Goal: Download file/media

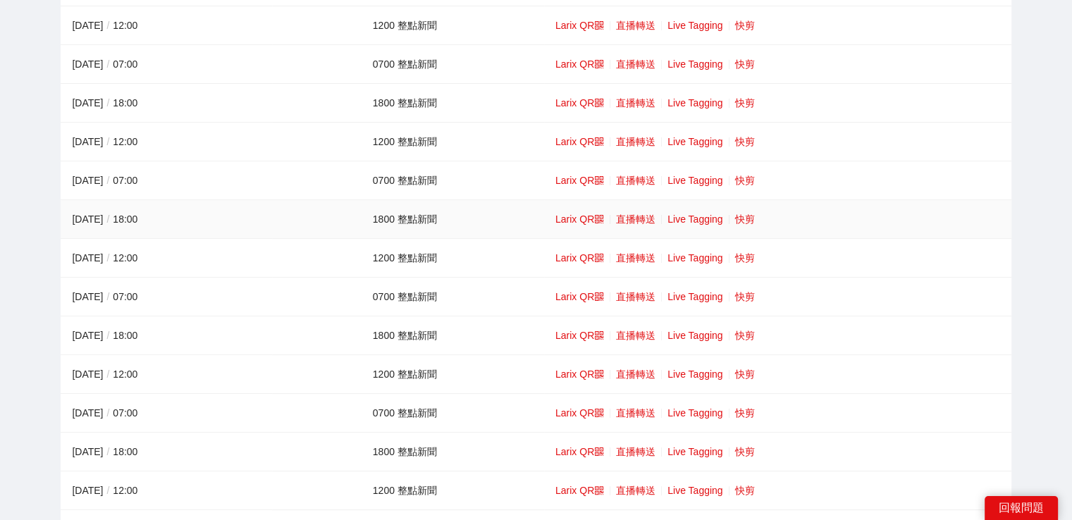
scroll to position [70, 0]
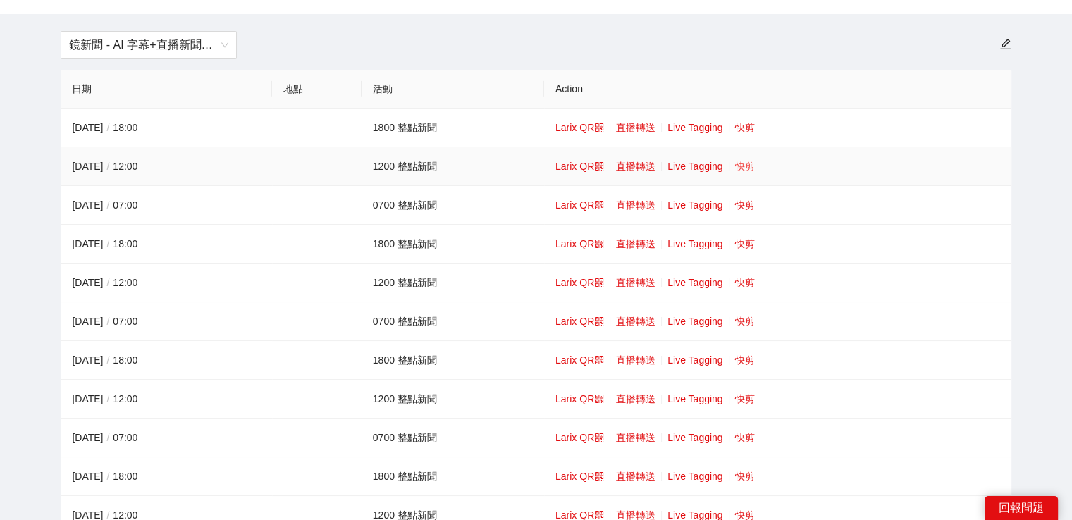
click at [750, 170] on link "快剪" at bounding box center [745, 166] width 20 height 11
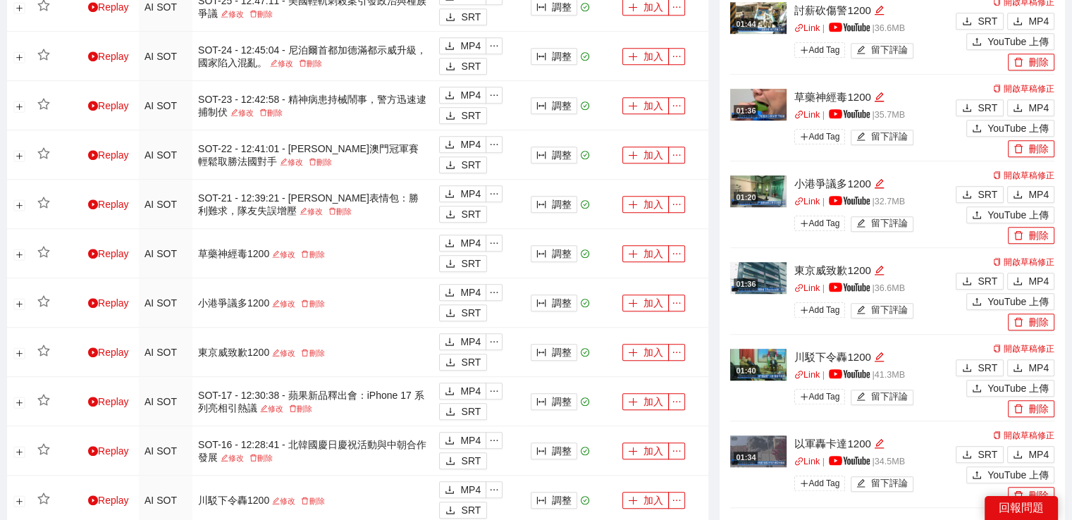
scroll to position [986, 0]
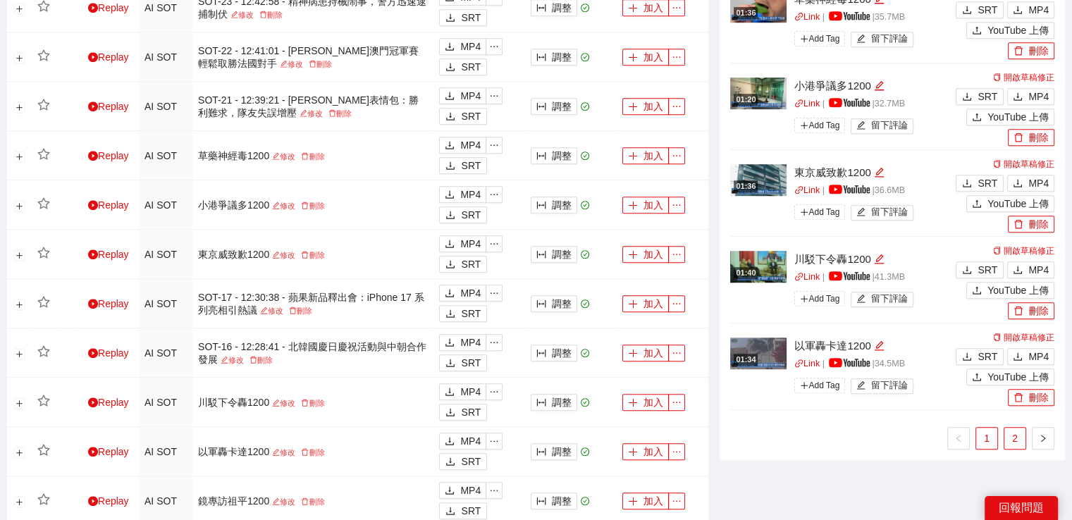
click at [1014, 432] on link "2" at bounding box center [1014, 438] width 21 height 21
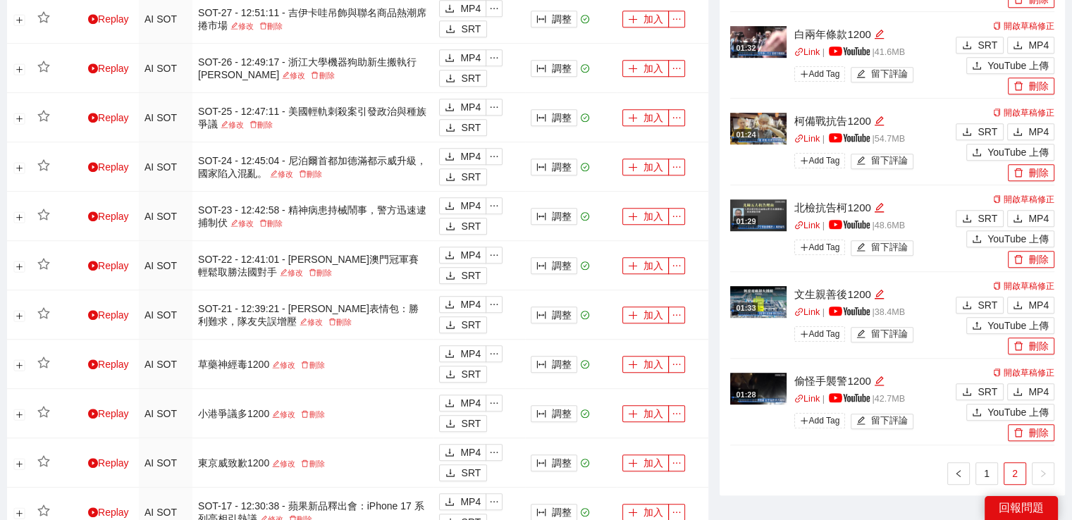
scroll to position [775, 0]
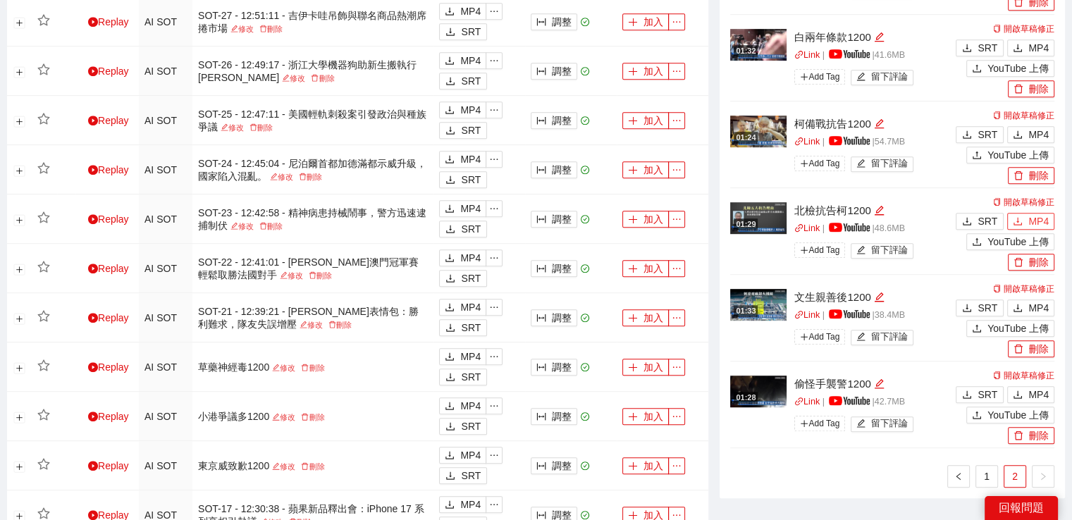
click at [1024, 218] on button "MP4" at bounding box center [1030, 221] width 47 height 17
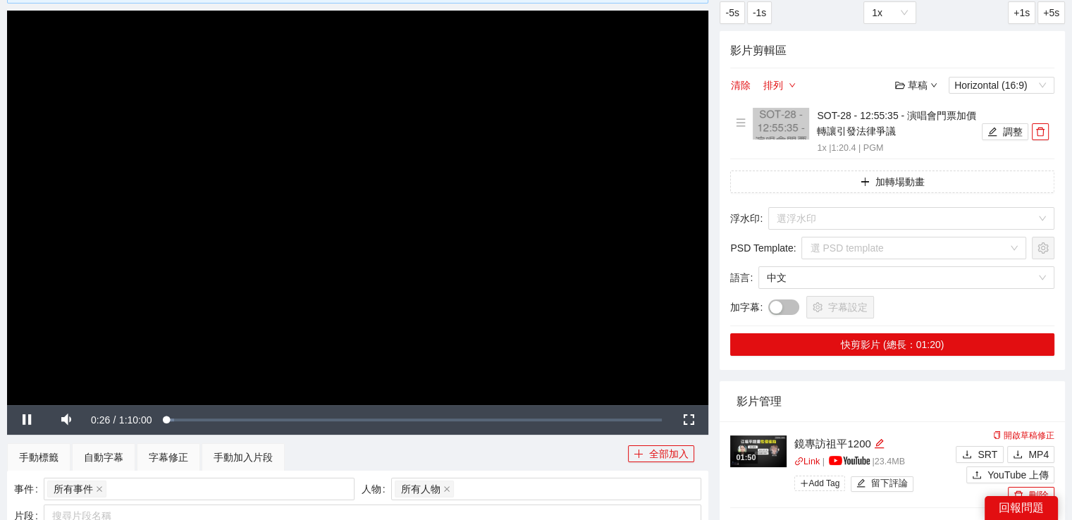
scroll to position [0, 0]
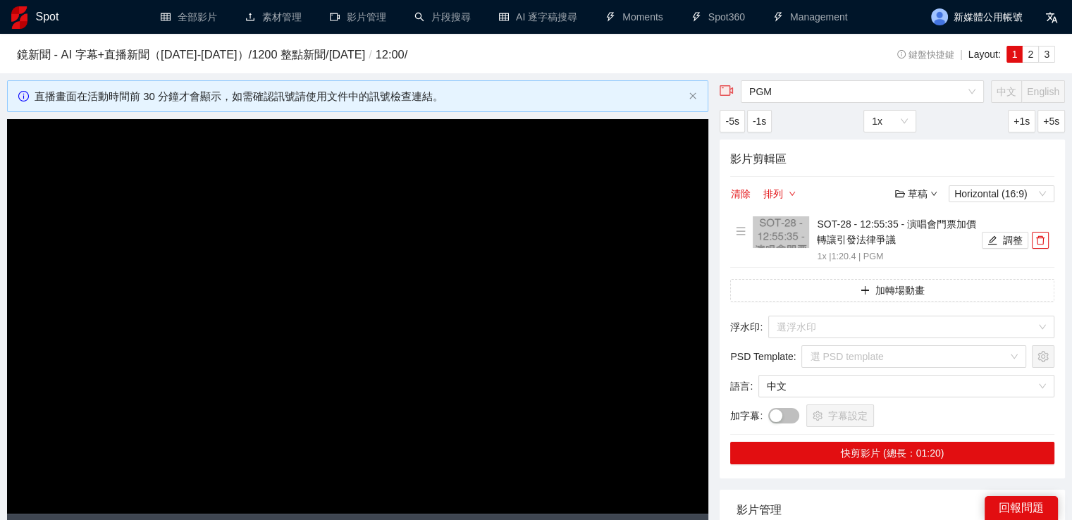
click at [457, 182] on video "Video Player" at bounding box center [357, 316] width 701 height 395
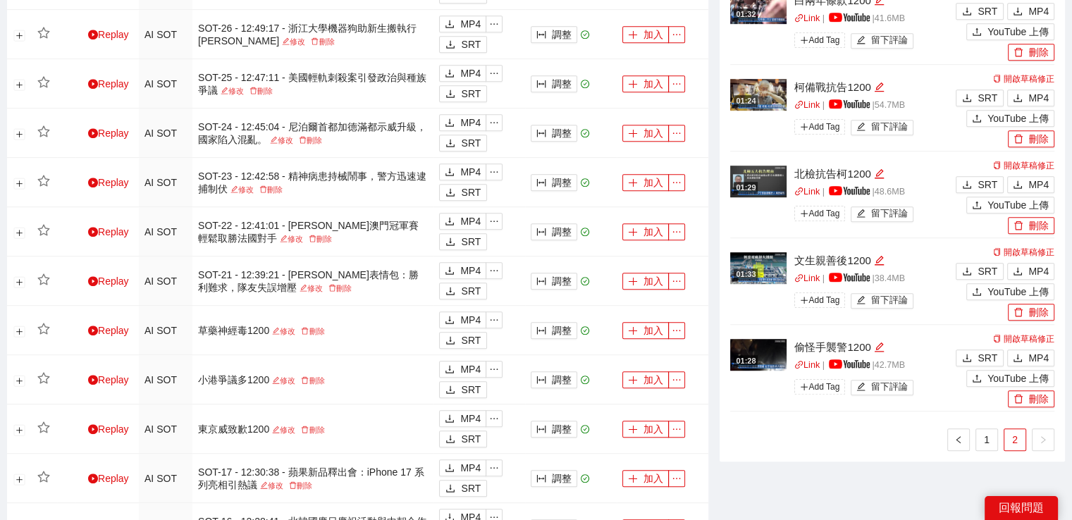
scroll to position [705, 0]
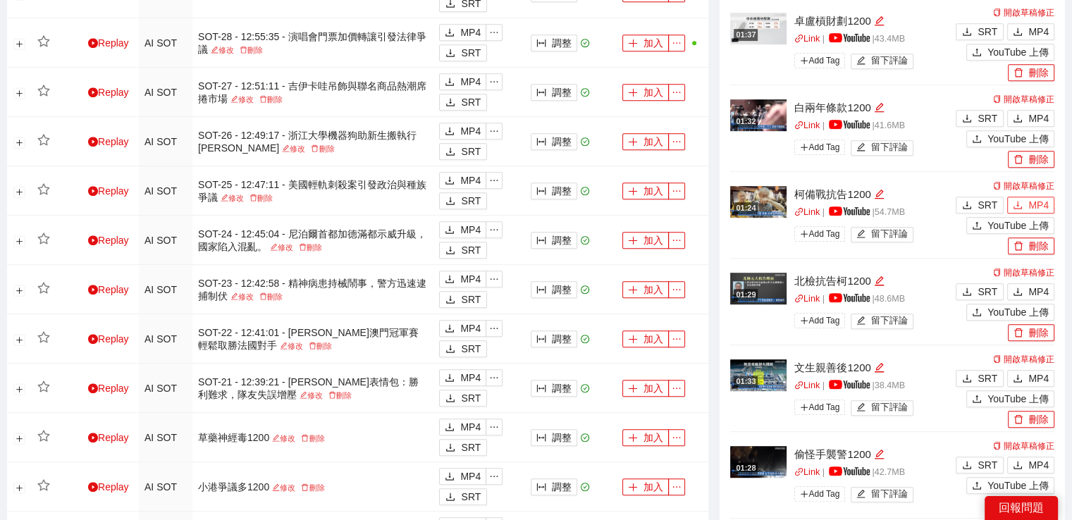
click at [1048, 204] on button "MP4" at bounding box center [1030, 205] width 47 height 17
click at [1047, 111] on span "MP4" at bounding box center [1038, 119] width 20 height 16
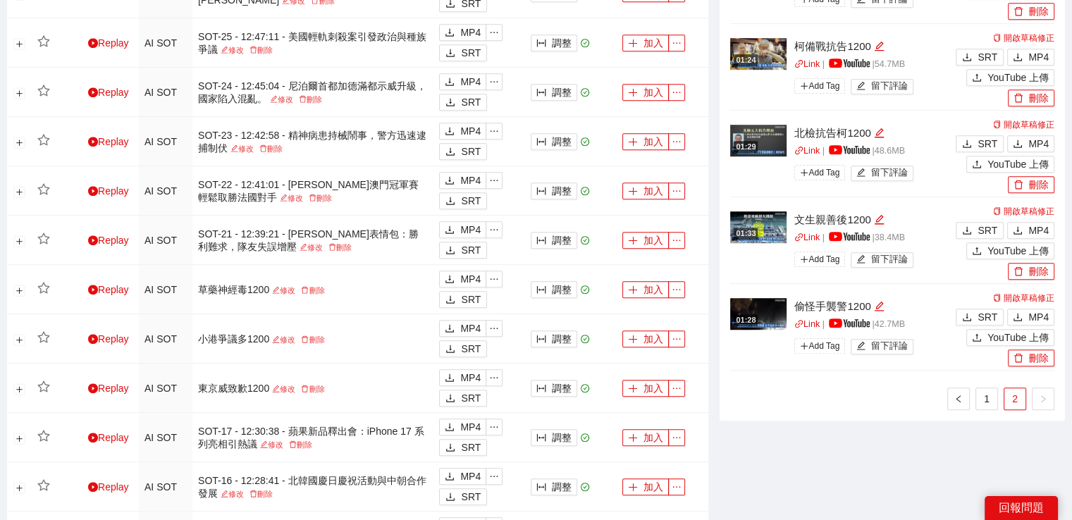
scroll to position [916, 0]
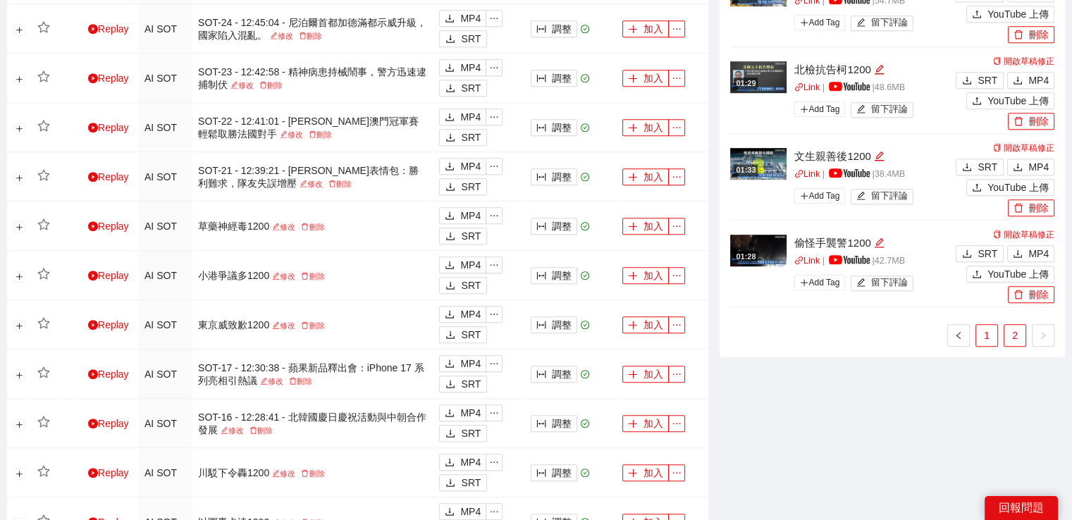
click at [984, 327] on link "1" at bounding box center [986, 335] width 21 height 21
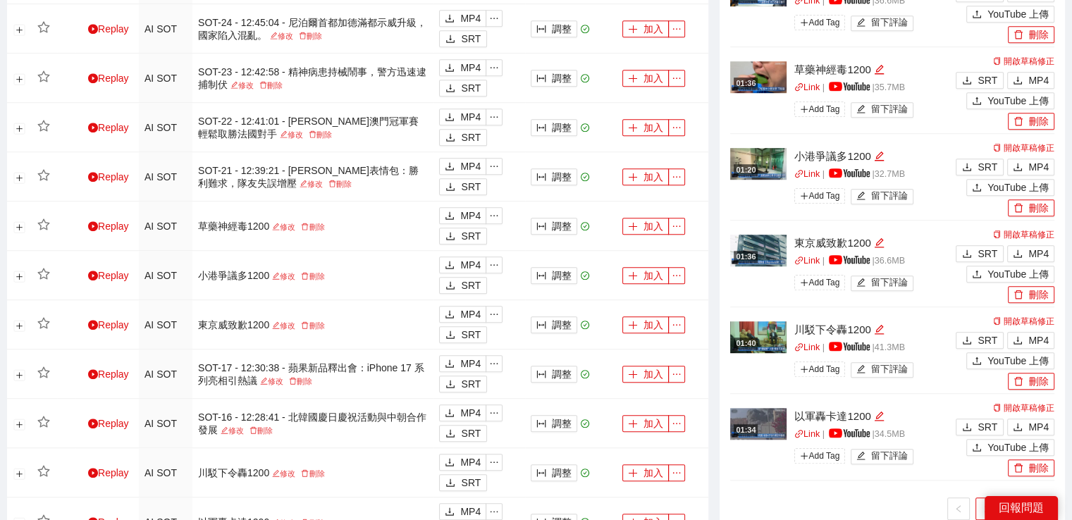
scroll to position [1057, 0]
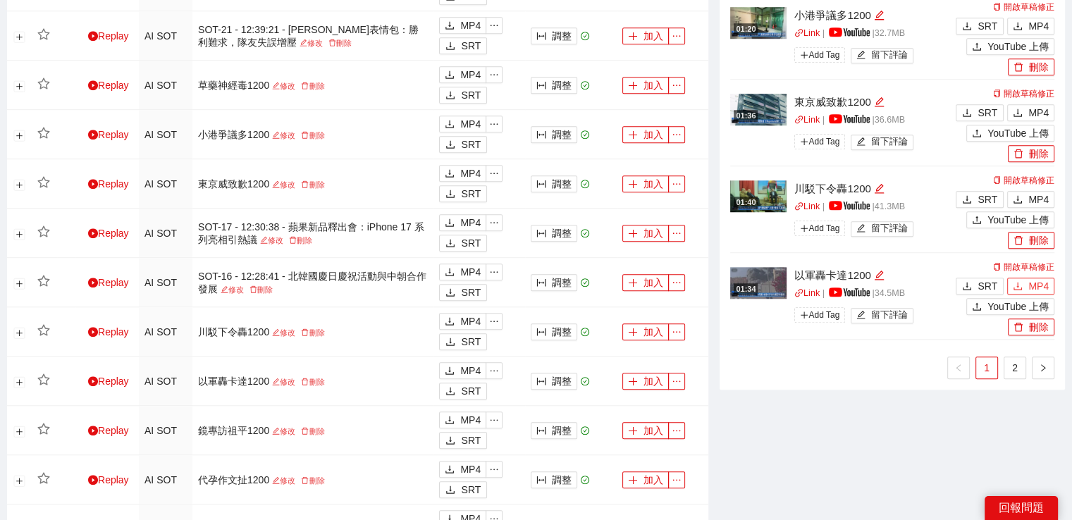
click at [1048, 283] on span "MP4" at bounding box center [1038, 286] width 20 height 16
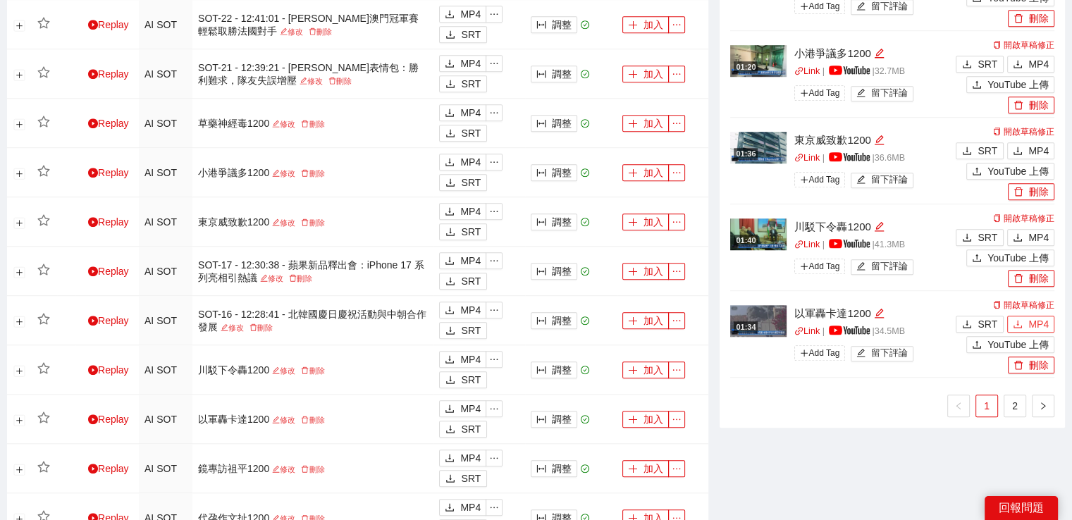
scroll to position [986, 0]
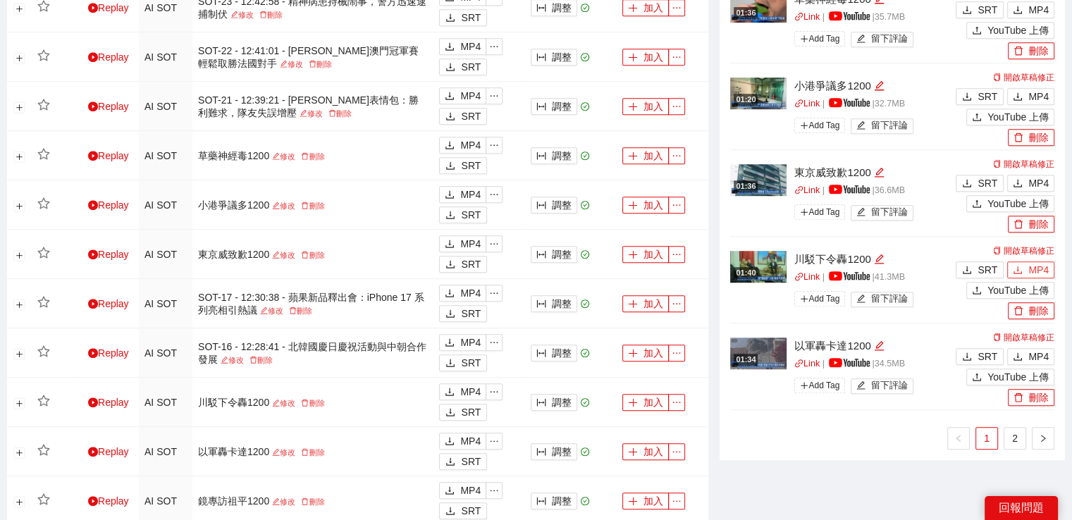
click at [1029, 268] on span "MP4" at bounding box center [1038, 270] width 20 height 16
